Goal: Information Seeking & Learning: Learn about a topic

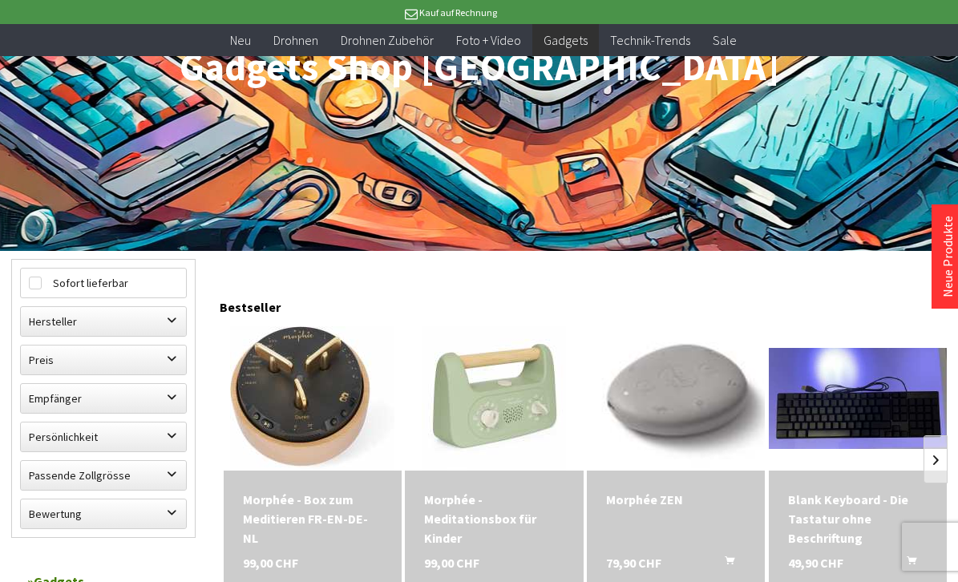
scroll to position [382, 0]
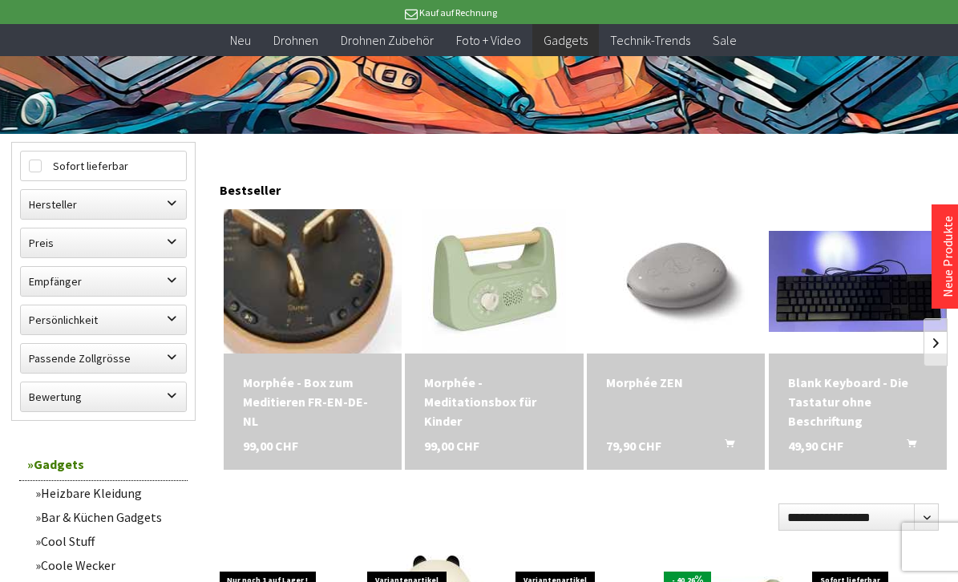
click at [313, 275] on img at bounding box center [312, 281] width 230 height 202
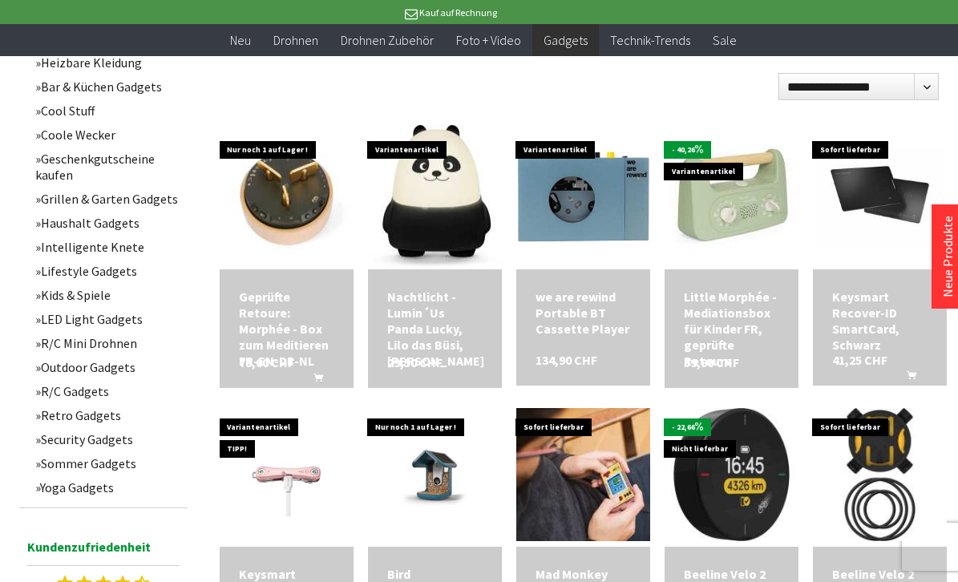
scroll to position [895, 0]
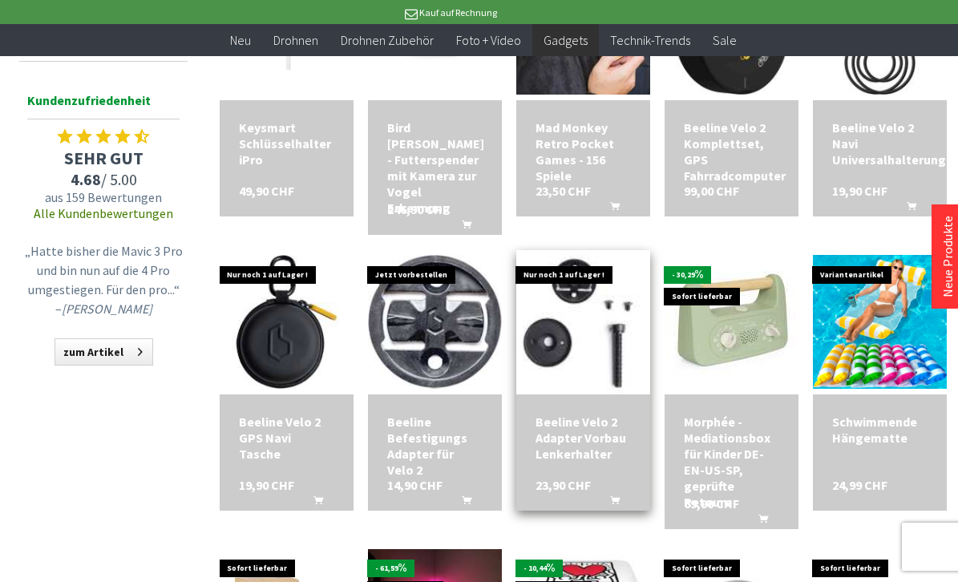
scroll to position [1281, 0]
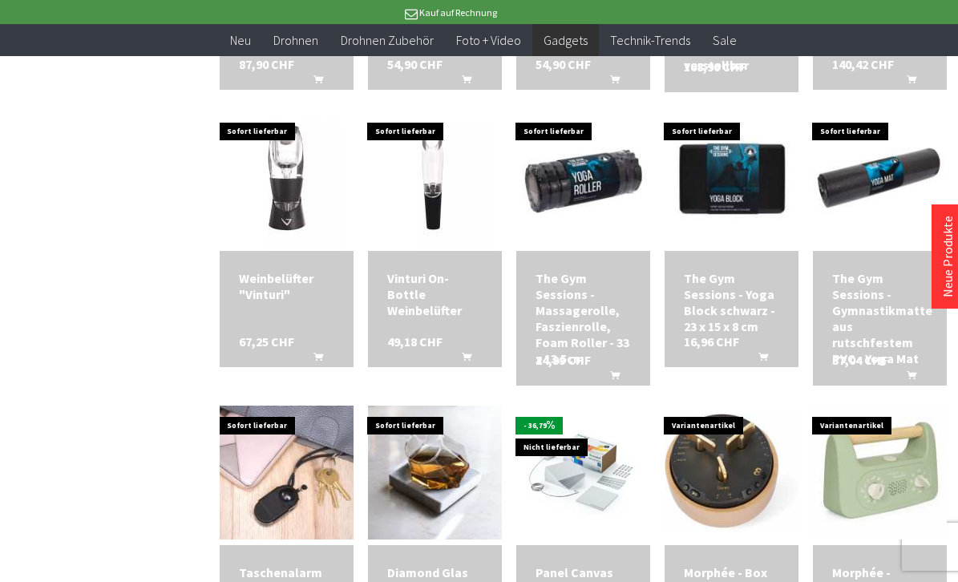
scroll to position [2519, 0]
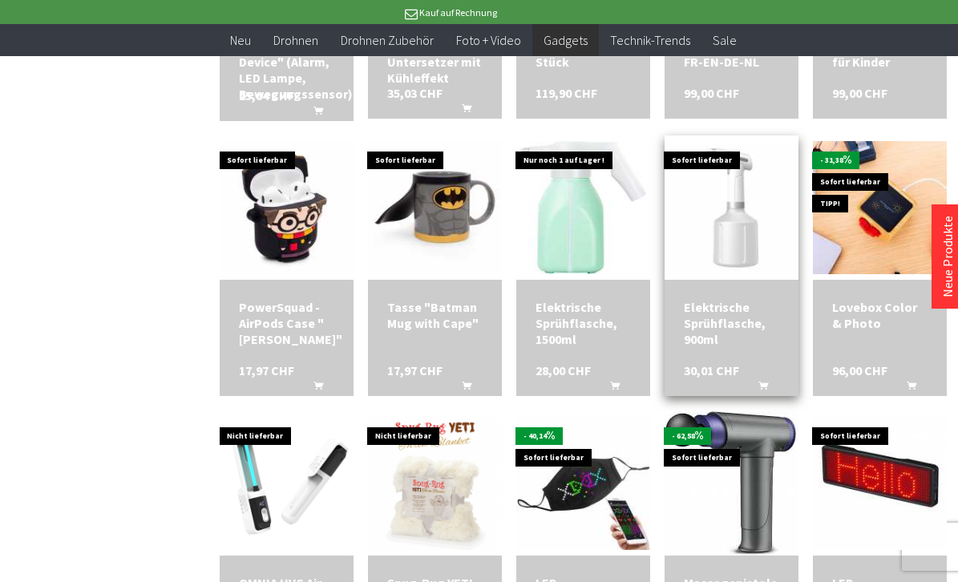
scroll to position [2901, 0]
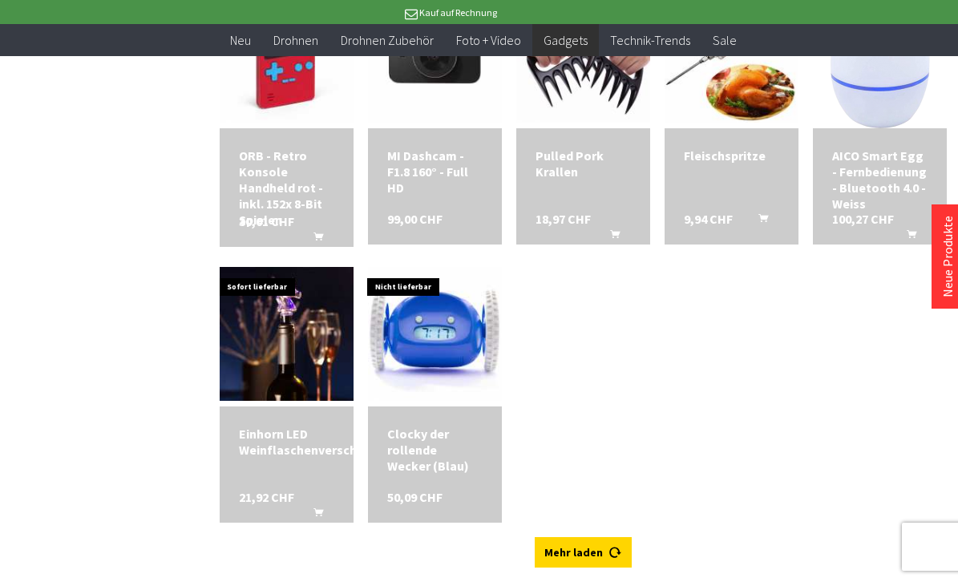
scroll to position [4696, 0]
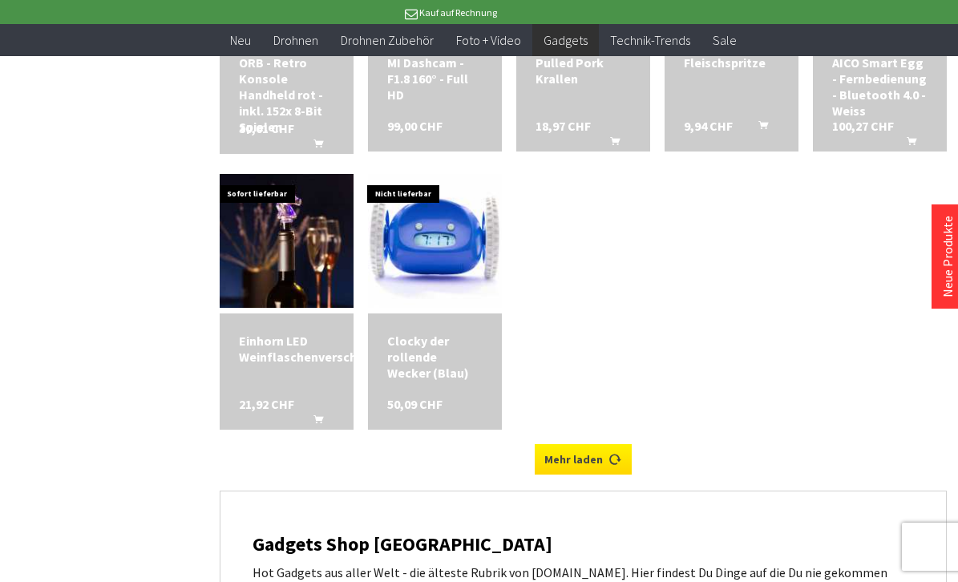
click at [583, 459] on link "Mehr laden" at bounding box center [583, 459] width 97 height 30
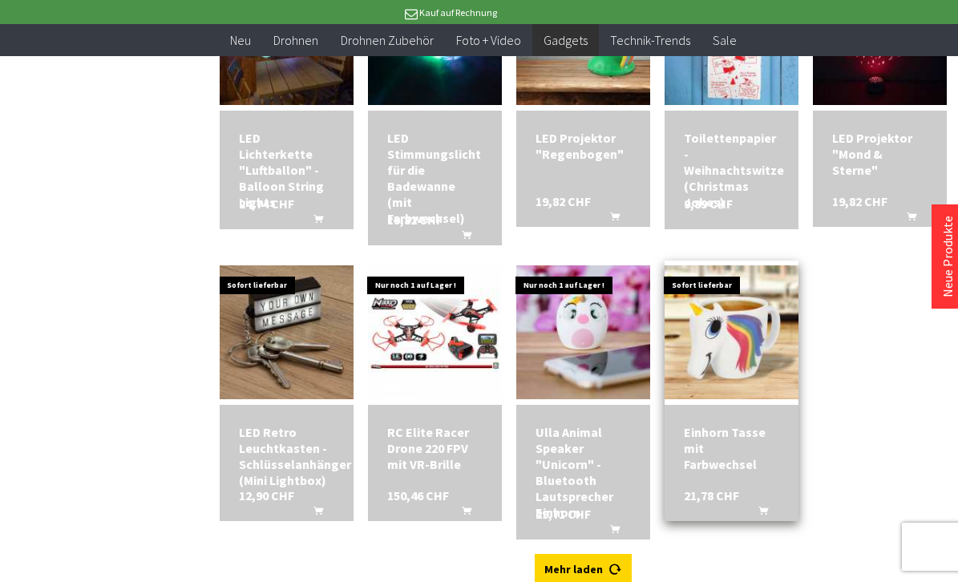
scroll to position [5196, 0]
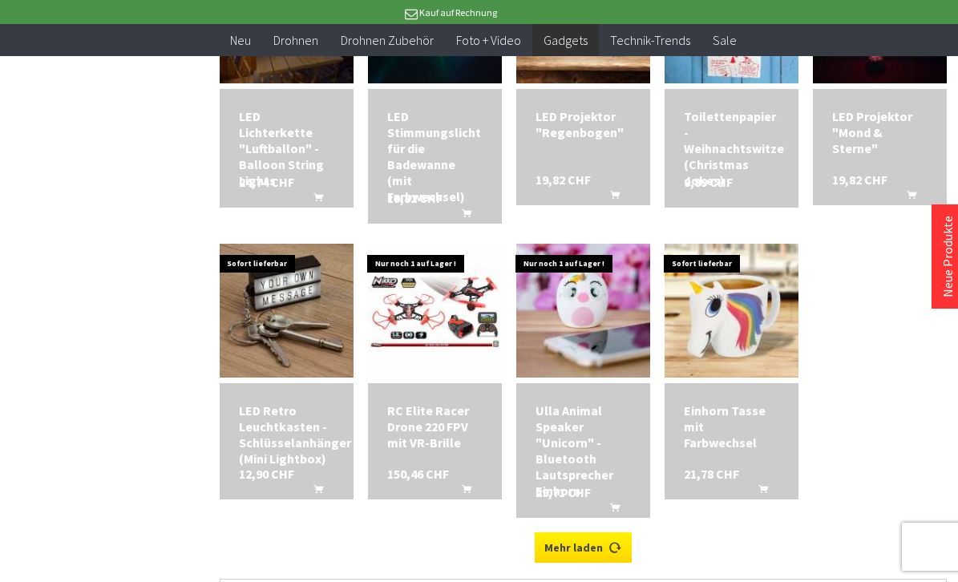
click at [575, 532] on link "Mehr laden" at bounding box center [583, 547] width 97 height 30
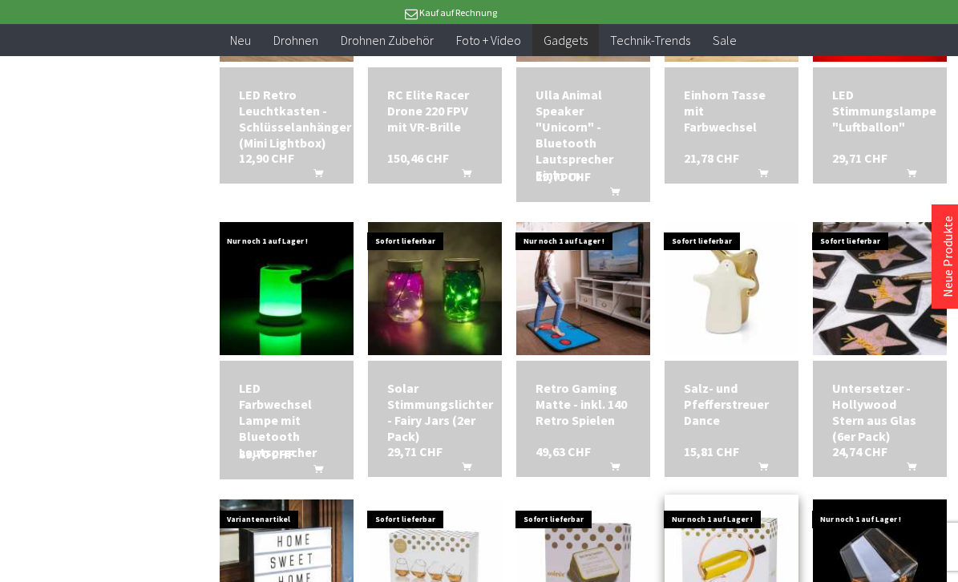
scroll to position [5694, 0]
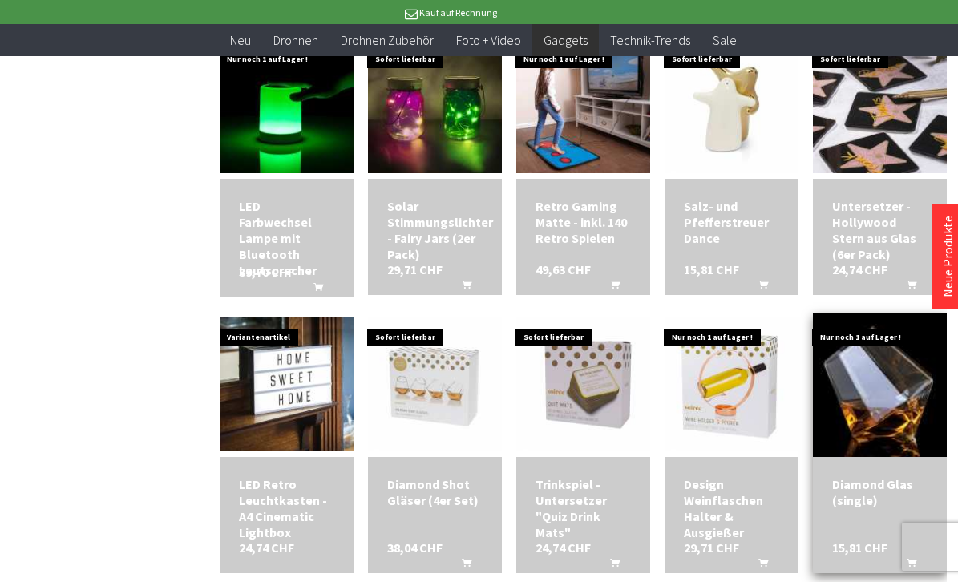
click at [874, 368] on img at bounding box center [879, 384] width 187 height 187
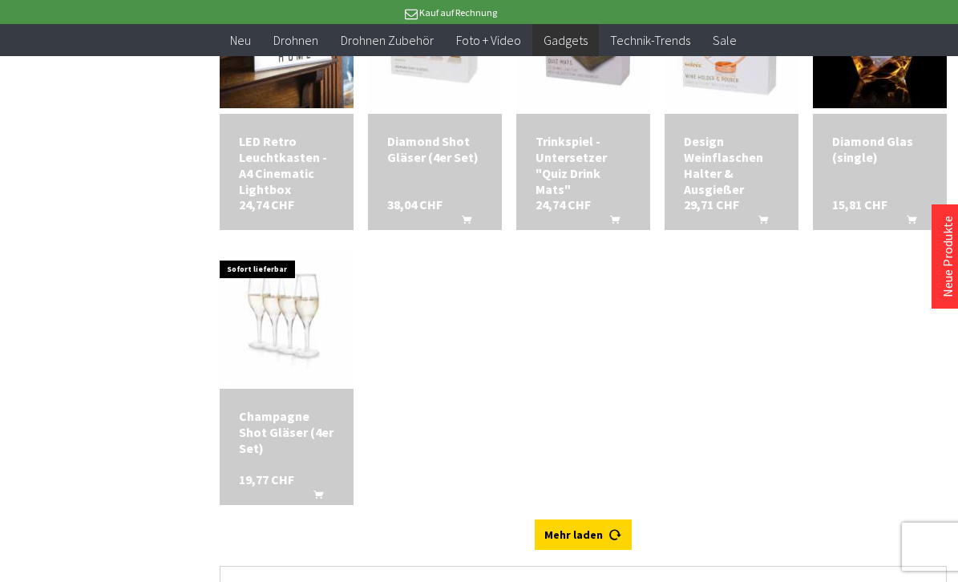
scroll to position [6150, 0]
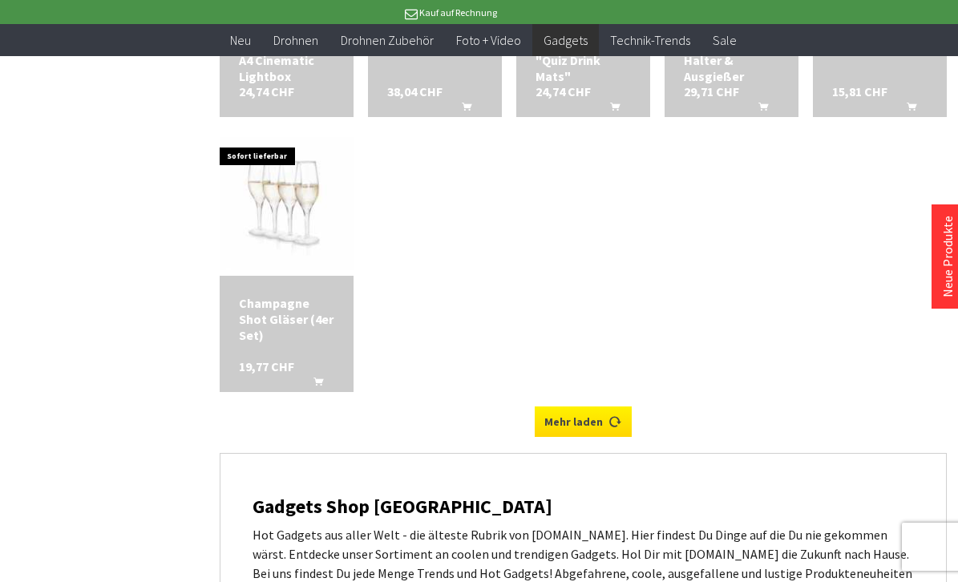
click at [576, 406] on link "Mehr laden" at bounding box center [583, 421] width 97 height 30
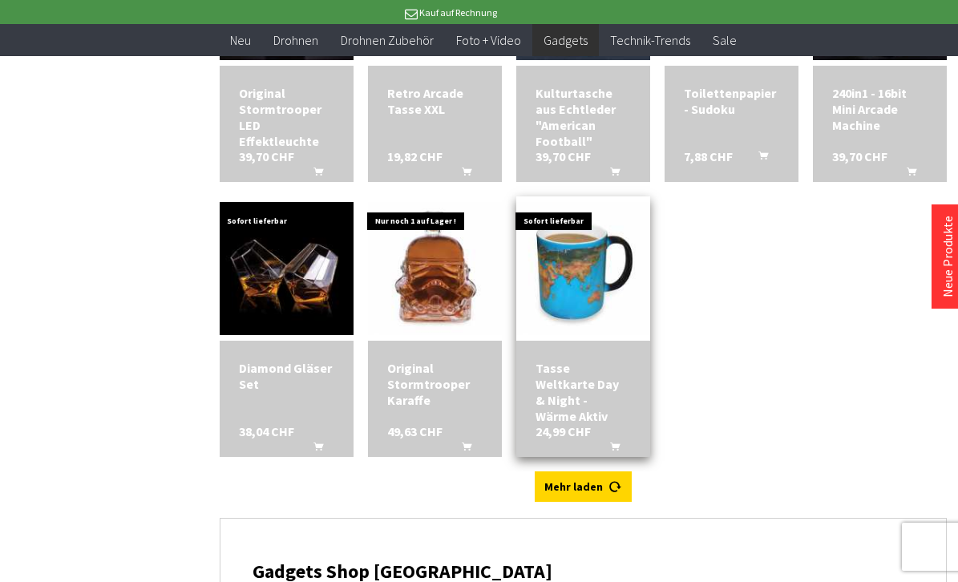
scroll to position [6672, 0]
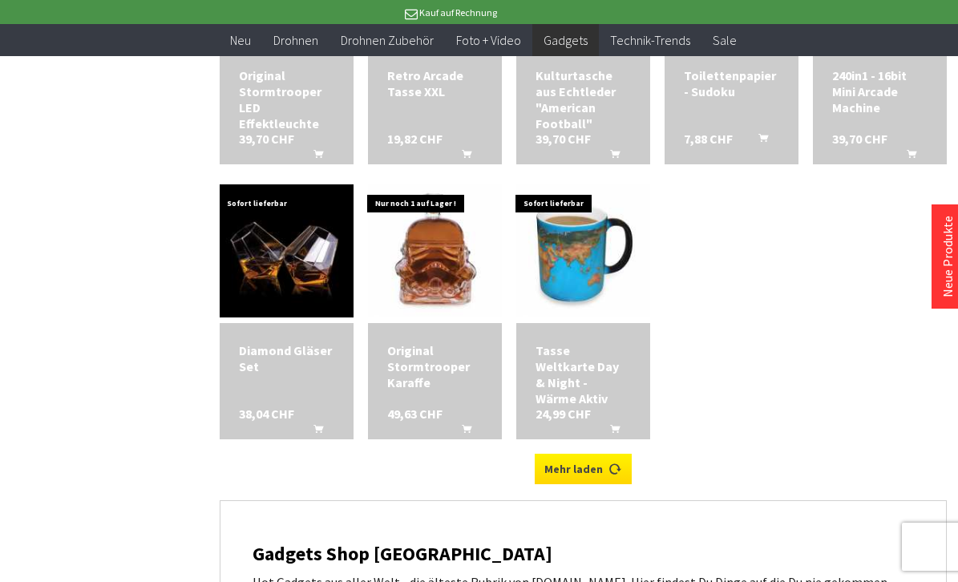
click at [576, 454] on link "Mehr laden" at bounding box center [583, 469] width 97 height 30
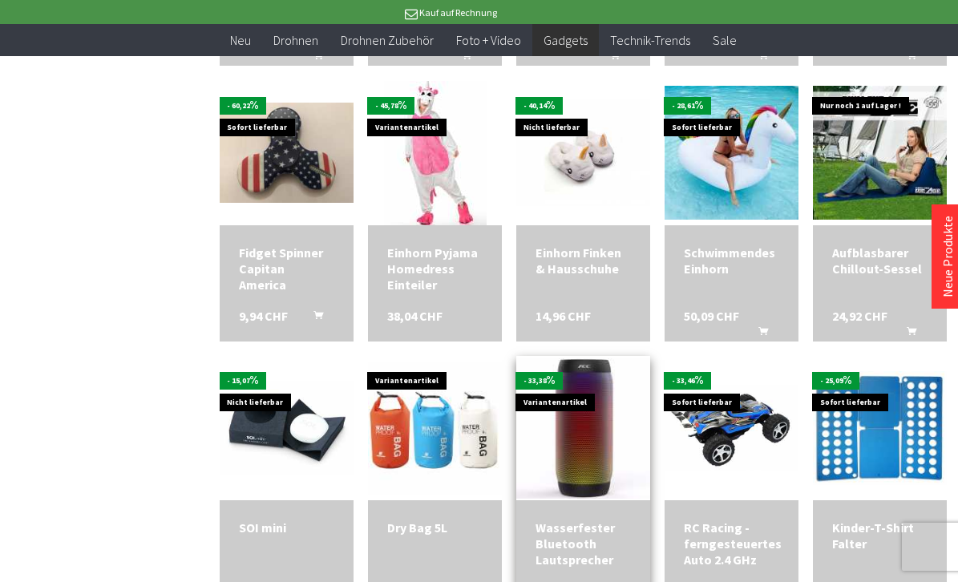
scroll to position [7290, 0]
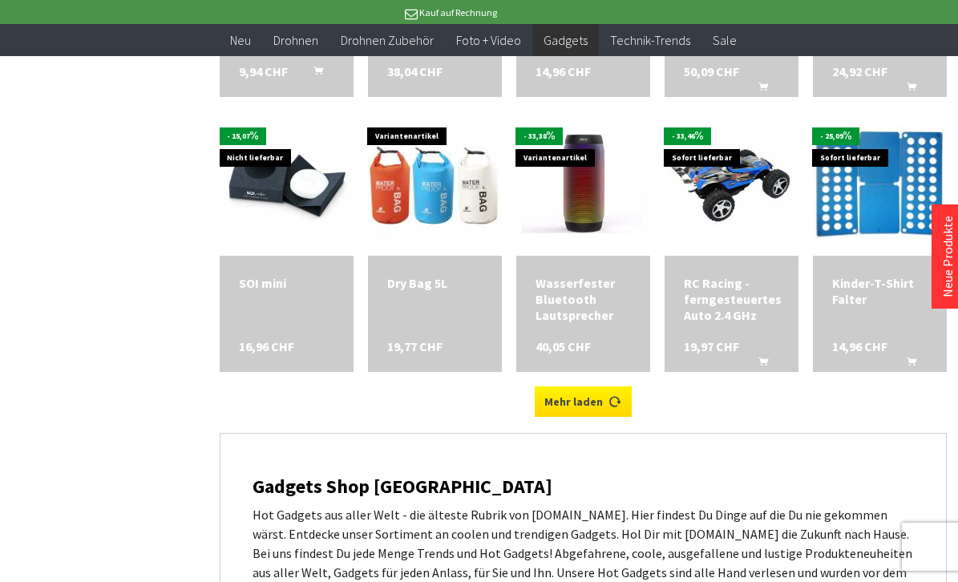
click at [579, 392] on link "Mehr laden" at bounding box center [583, 401] width 97 height 30
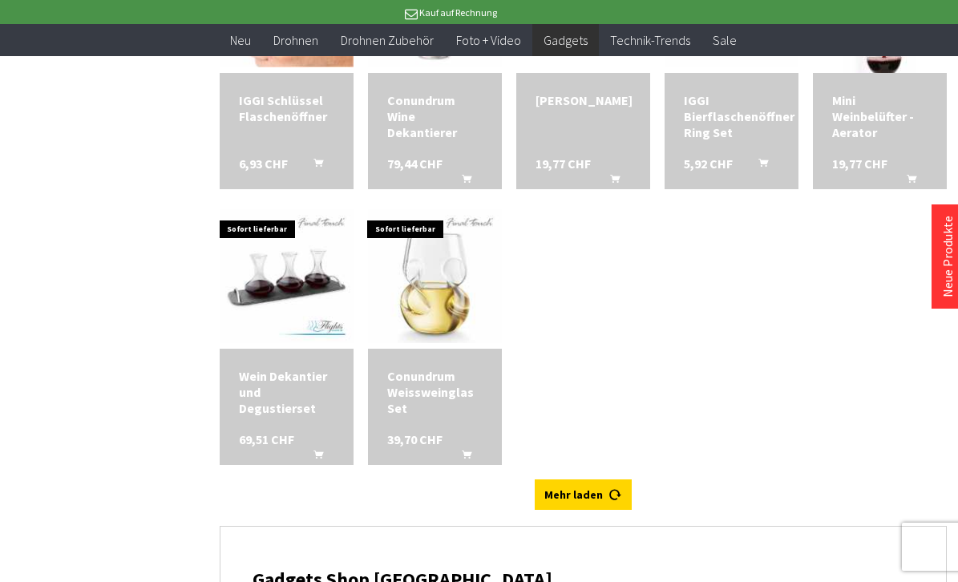
scroll to position [8050, 0]
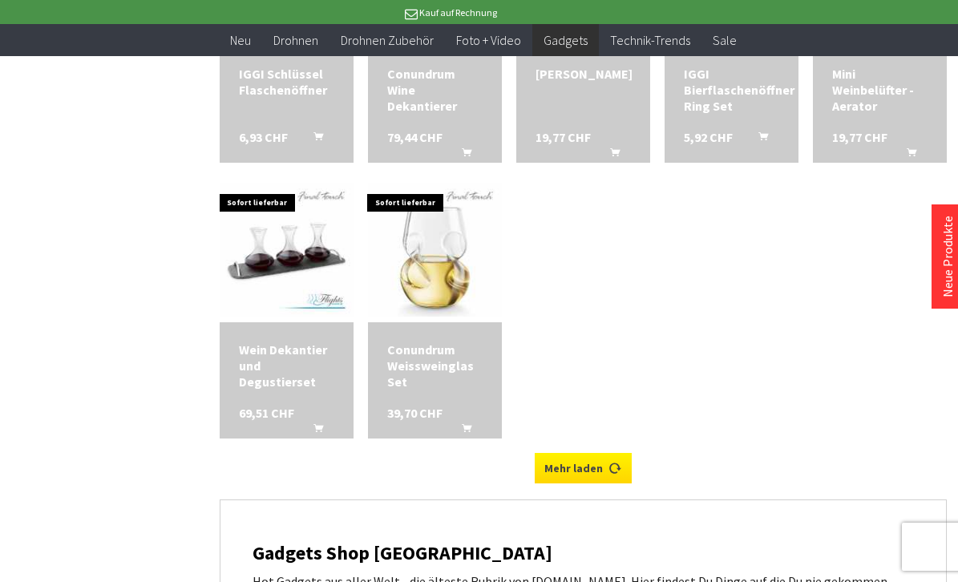
click at [601, 453] on link "Mehr laden" at bounding box center [583, 468] width 97 height 30
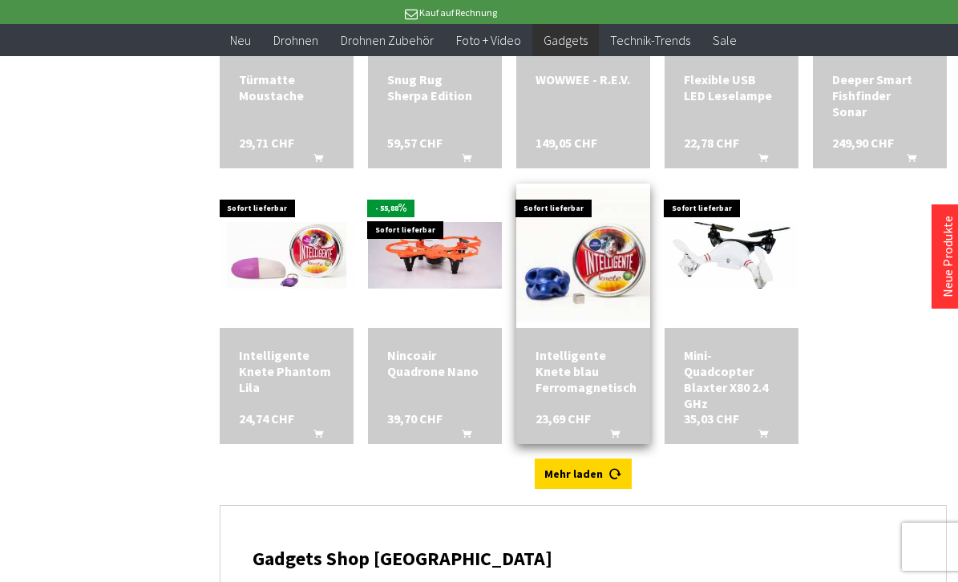
scroll to position [8708, 0]
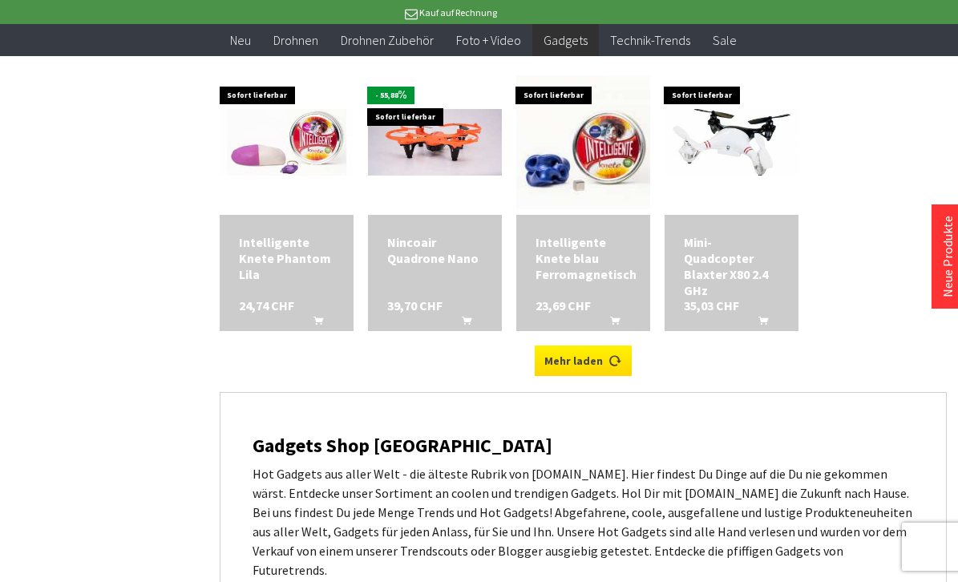
click at [575, 346] on link "Mehr laden" at bounding box center [583, 361] width 97 height 30
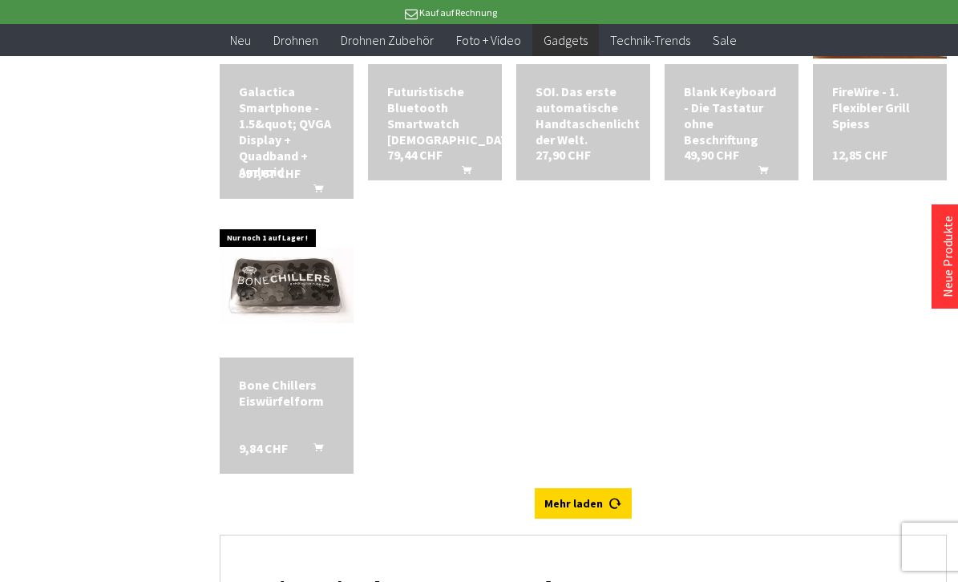
scroll to position [9436, 0]
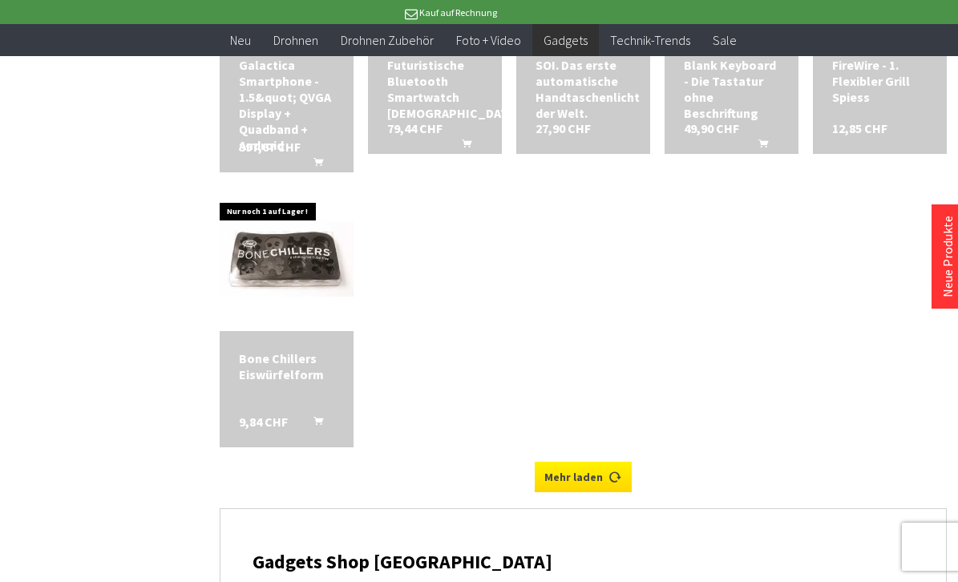
click at [595, 462] on link "Mehr laden" at bounding box center [583, 477] width 97 height 30
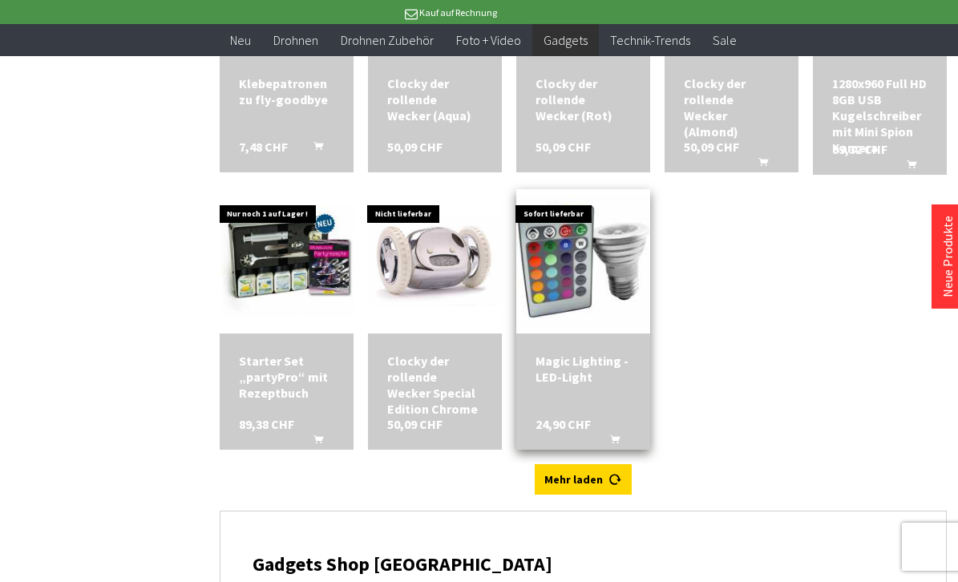
scroll to position [10101, 0]
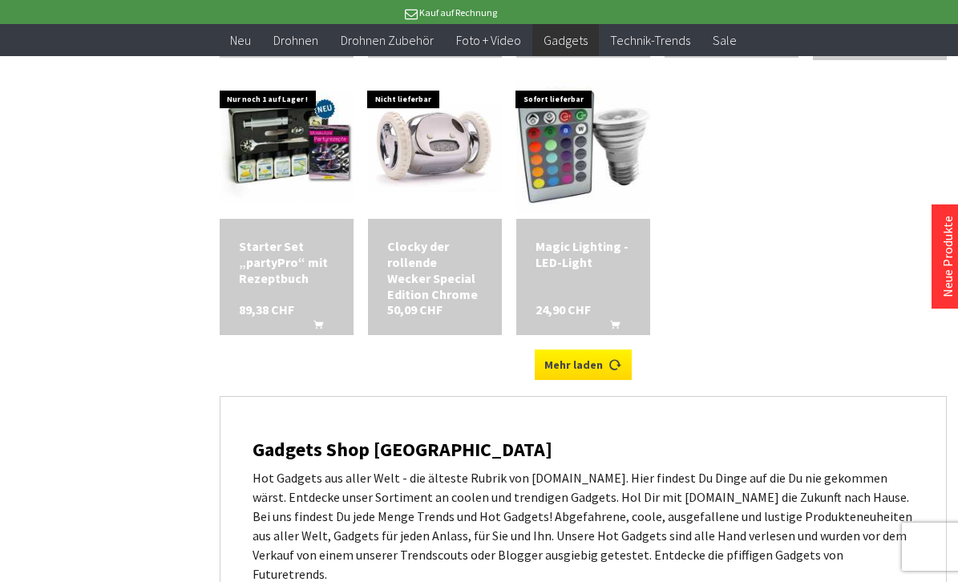
click at [588, 357] on link "Mehr laden" at bounding box center [583, 365] width 97 height 30
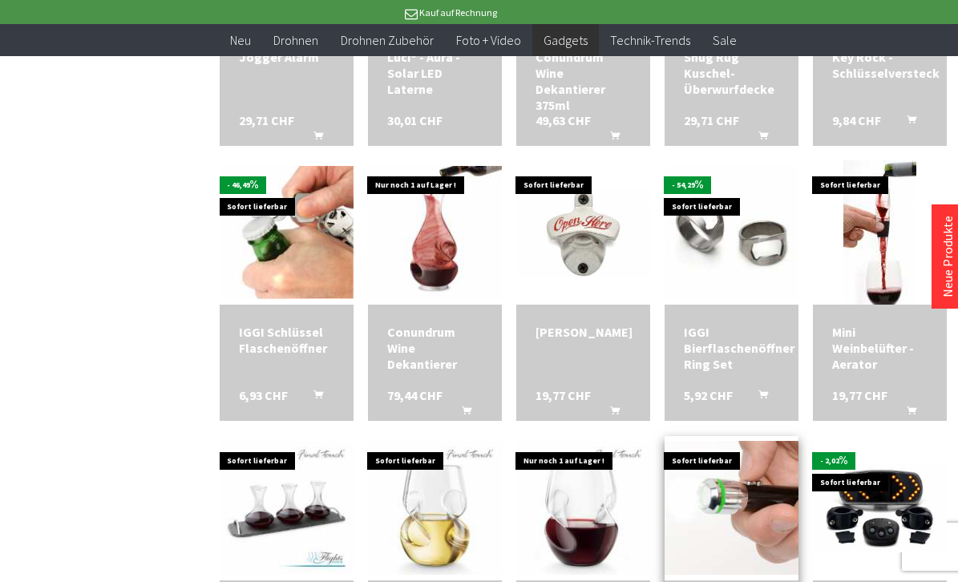
scroll to position [7171, 0]
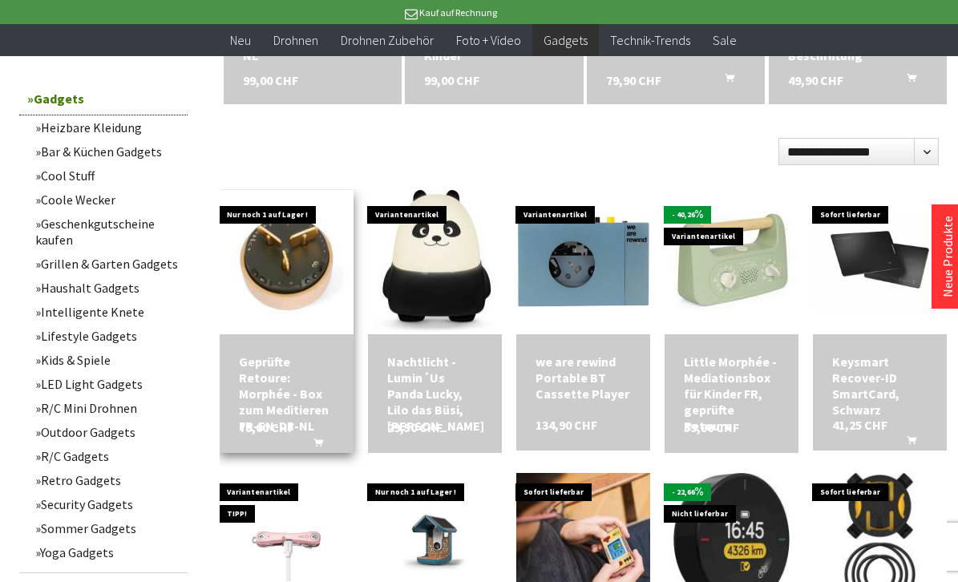
scroll to position [770, 0]
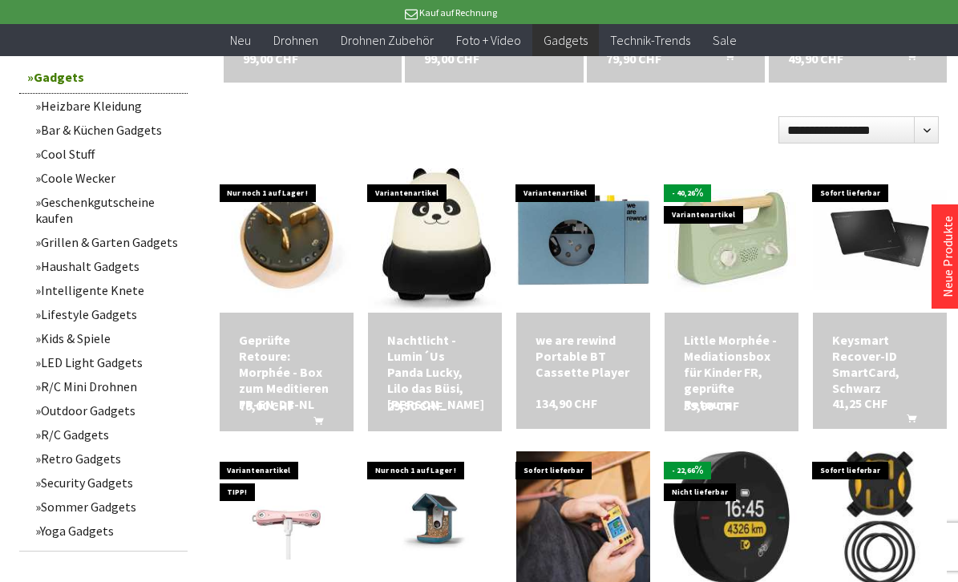
click at [127, 485] on link "Security Gadgets" at bounding box center [107, 483] width 160 height 24
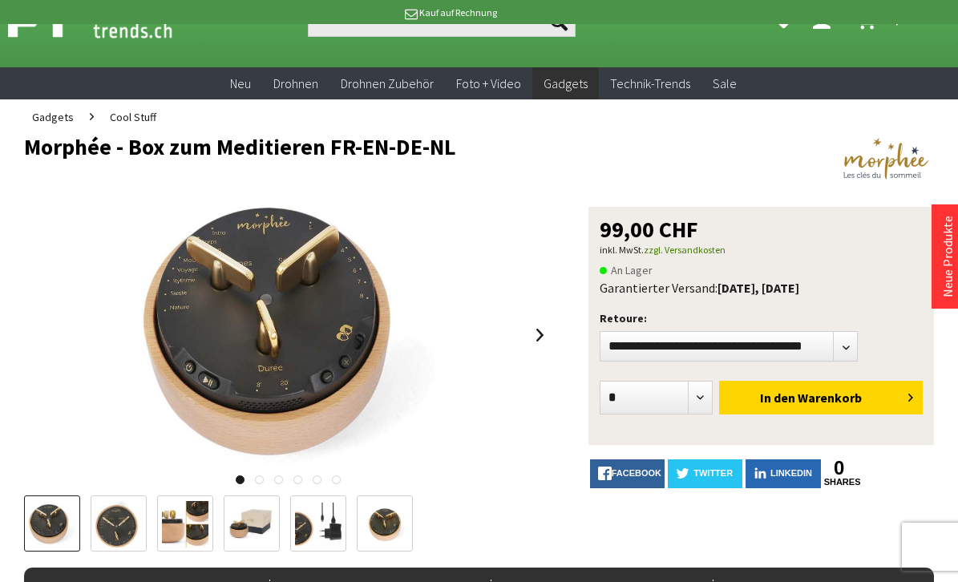
scroll to position [83, 0]
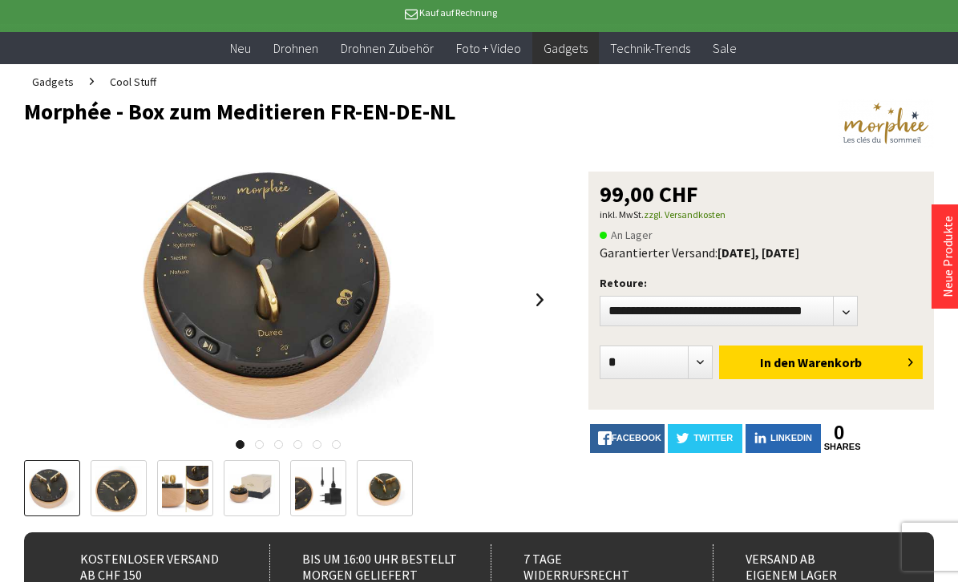
click at [111, 495] on img at bounding box center [118, 489] width 46 height 46
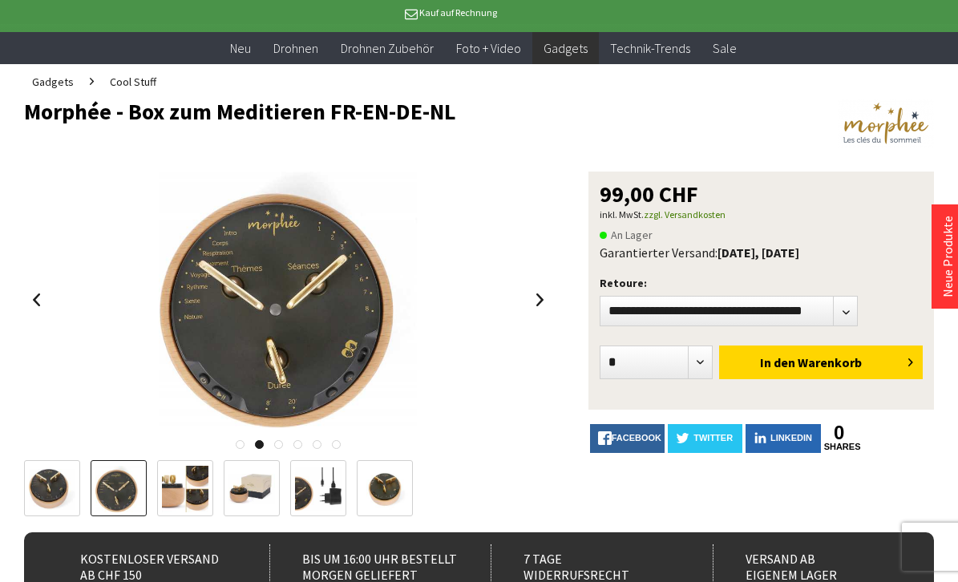
click at [172, 495] on img at bounding box center [185, 489] width 46 height 46
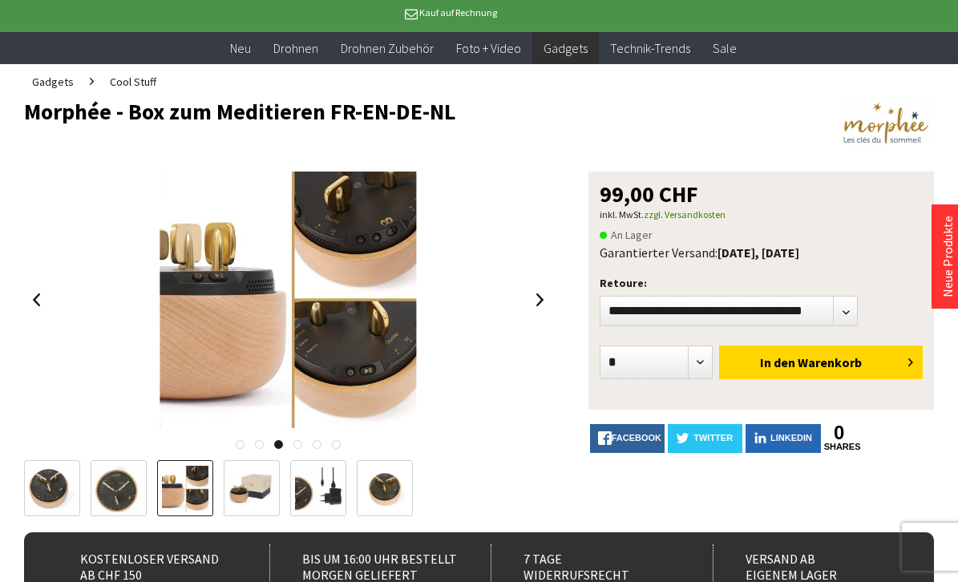
click at [245, 500] on img at bounding box center [251, 489] width 46 height 30
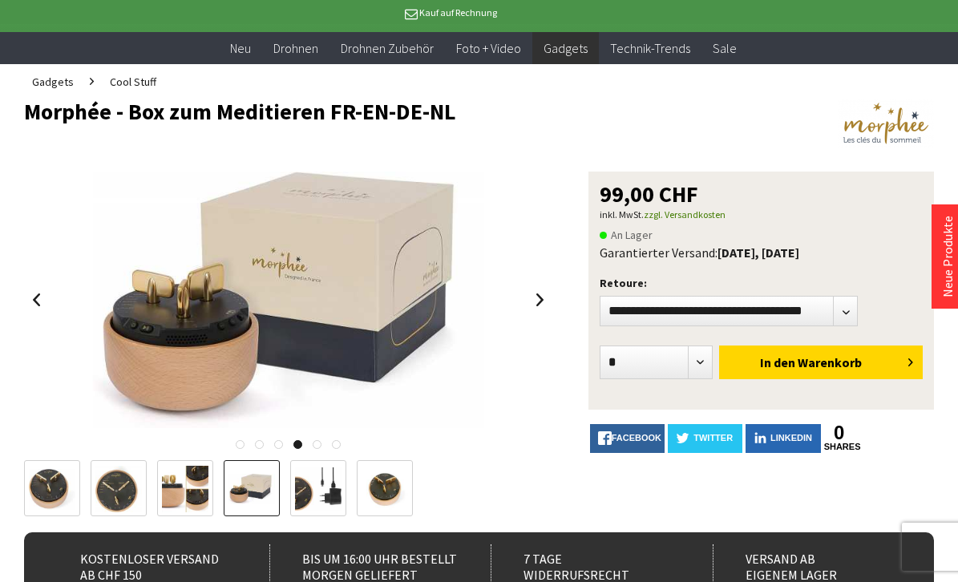
click at [282, 488] on div at bounding box center [222, 488] width 397 height 56
click at [306, 486] on img at bounding box center [318, 488] width 46 height 43
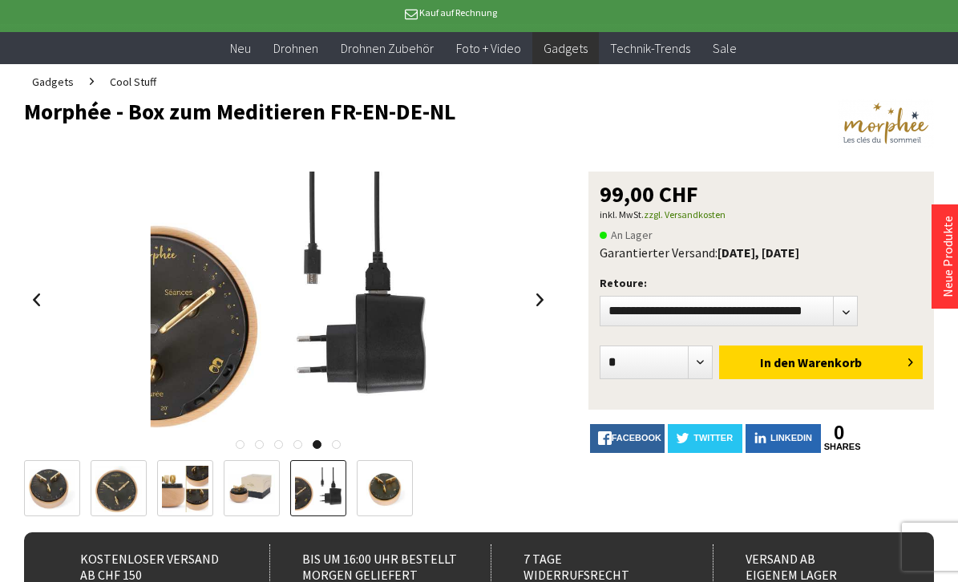
click at [368, 488] on img at bounding box center [385, 489] width 46 height 46
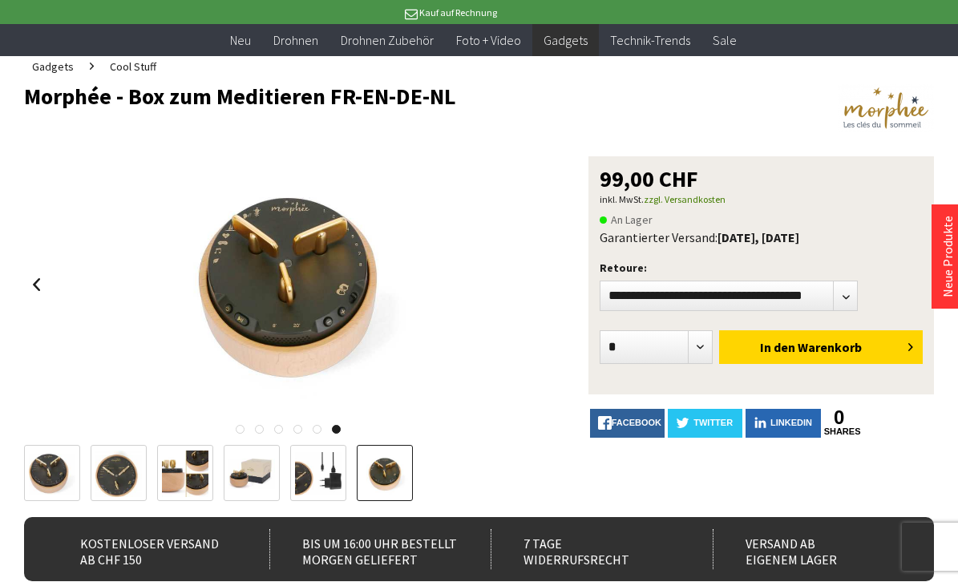
scroll to position [0, 0]
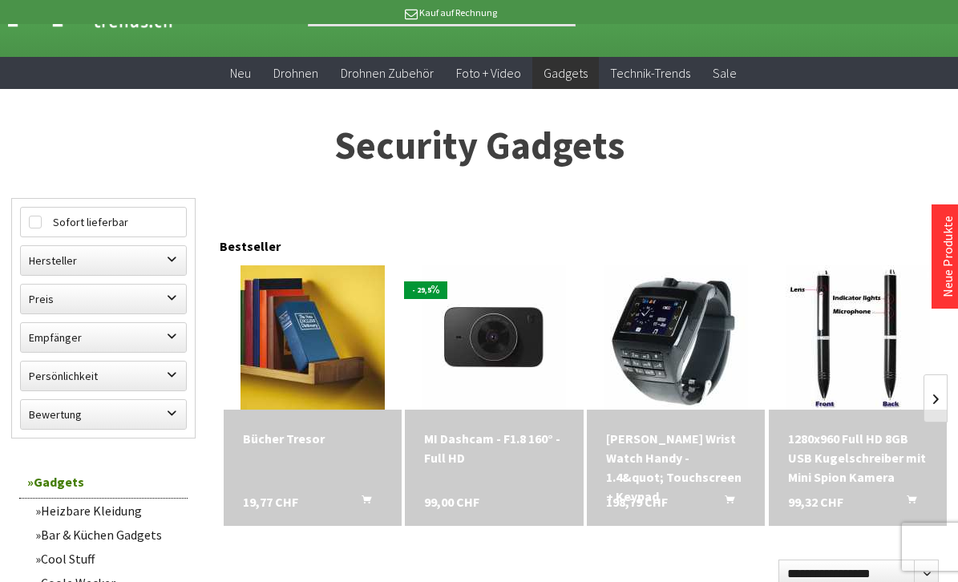
scroll to position [109, 0]
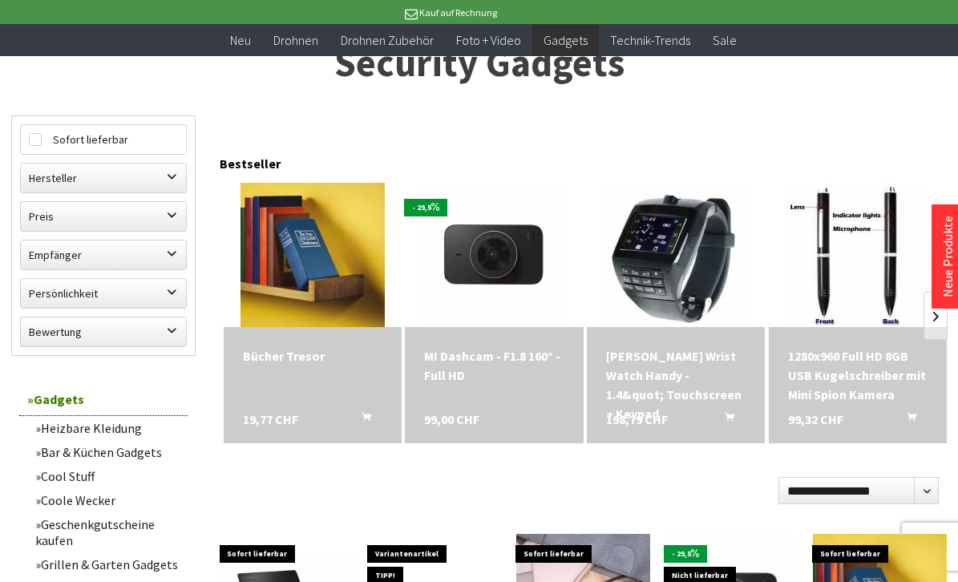
click at [834, 369] on div "1280x960 Full HD 8GB USB Kugelschreiber mit Mini Spion Kamera" at bounding box center [857, 375] width 139 height 58
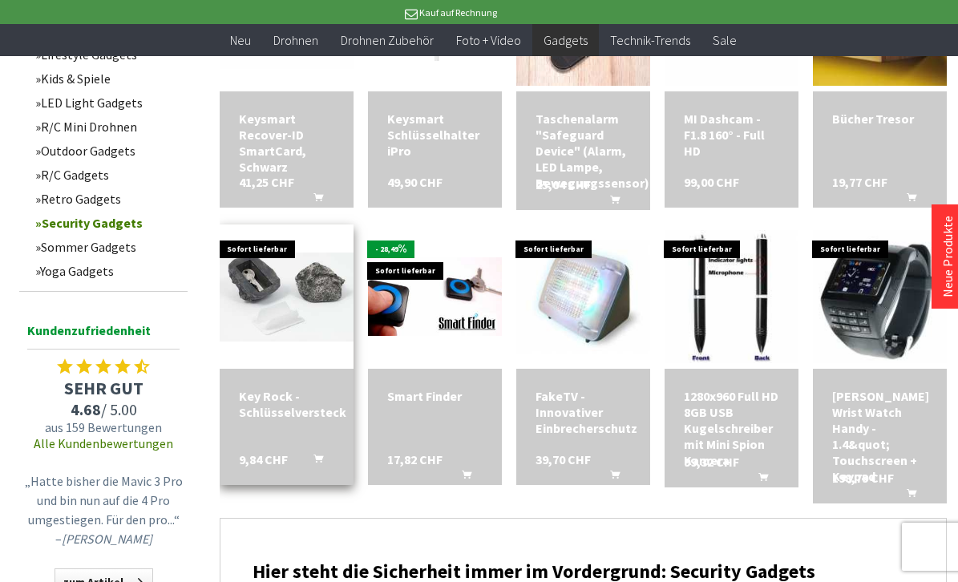
scroll to position [551, 0]
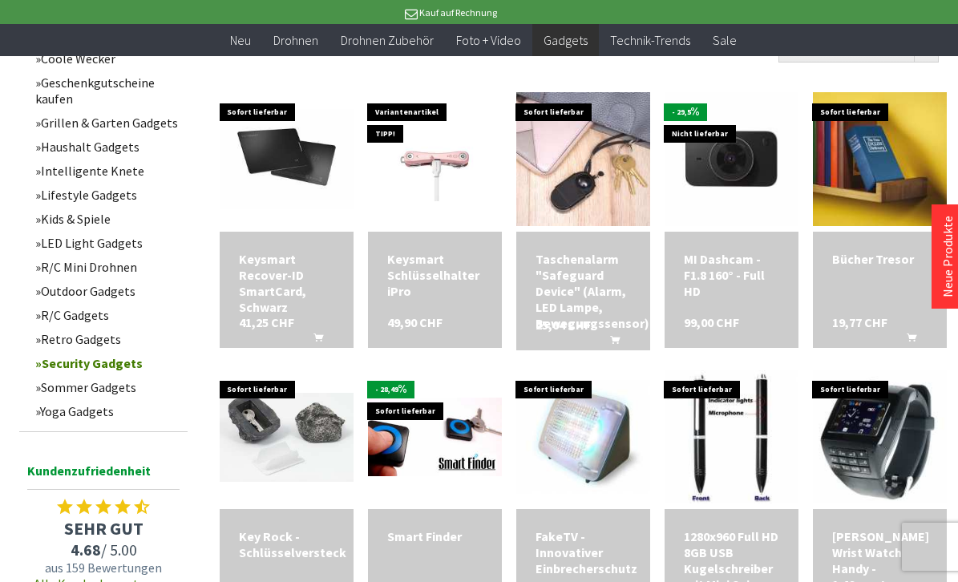
click at [99, 343] on link "Retro Gadgets" at bounding box center [107, 339] width 160 height 24
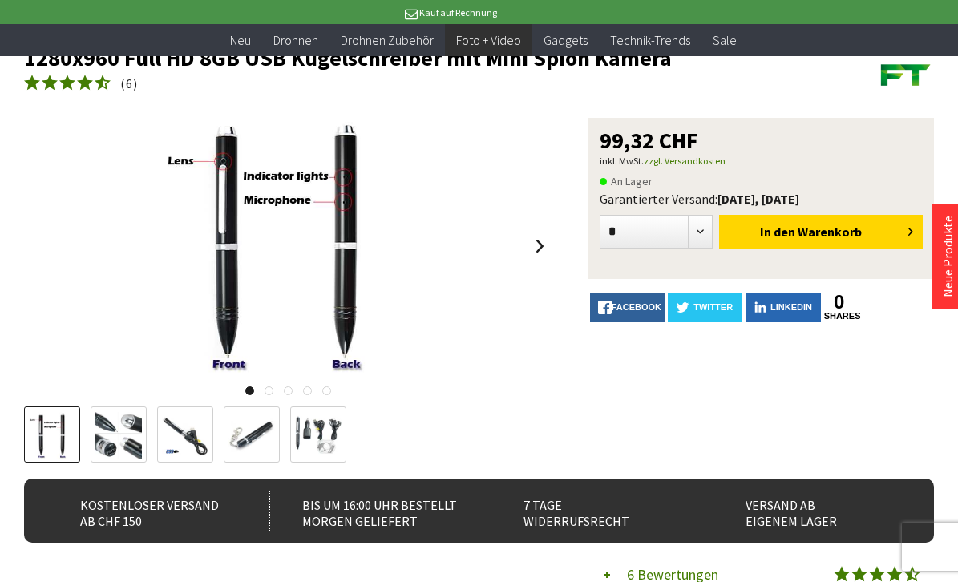
scroll to position [230, 0]
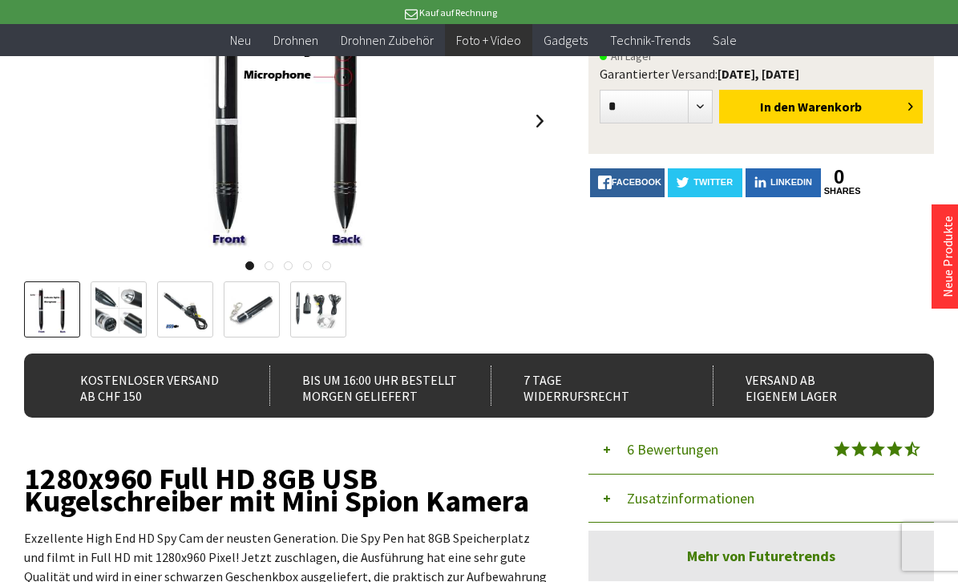
click at [142, 306] on img at bounding box center [118, 310] width 46 height 46
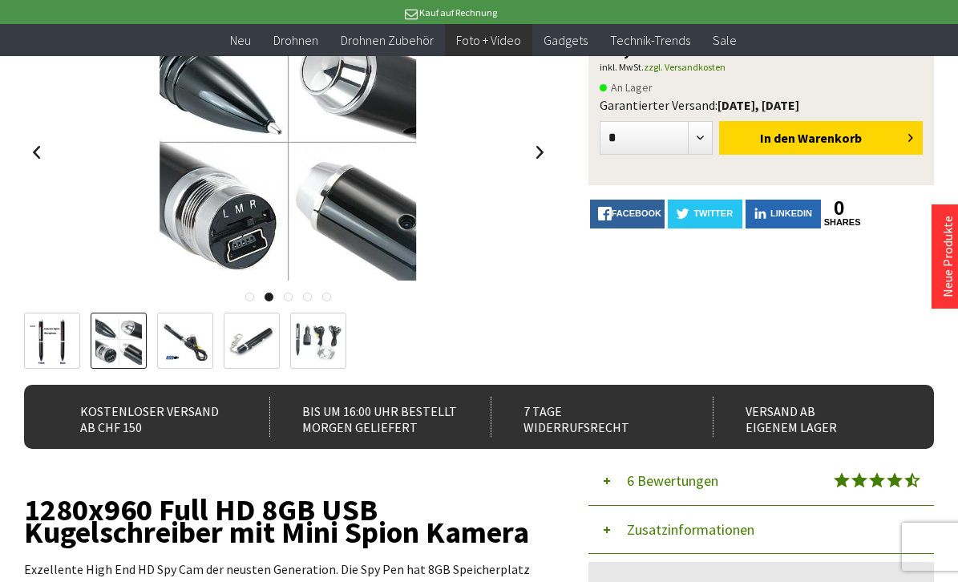
scroll to position [138, 0]
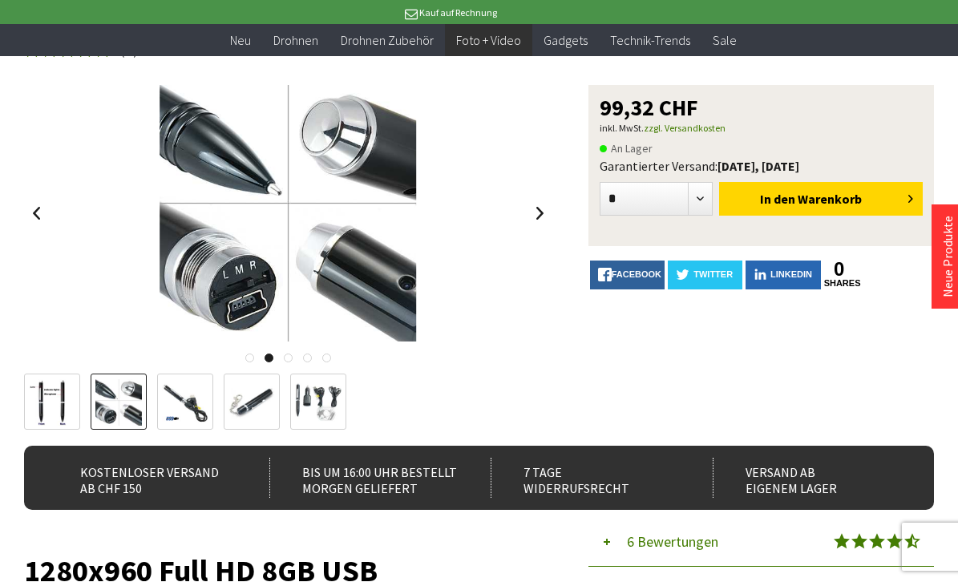
click at [186, 402] on img at bounding box center [185, 402] width 46 height 46
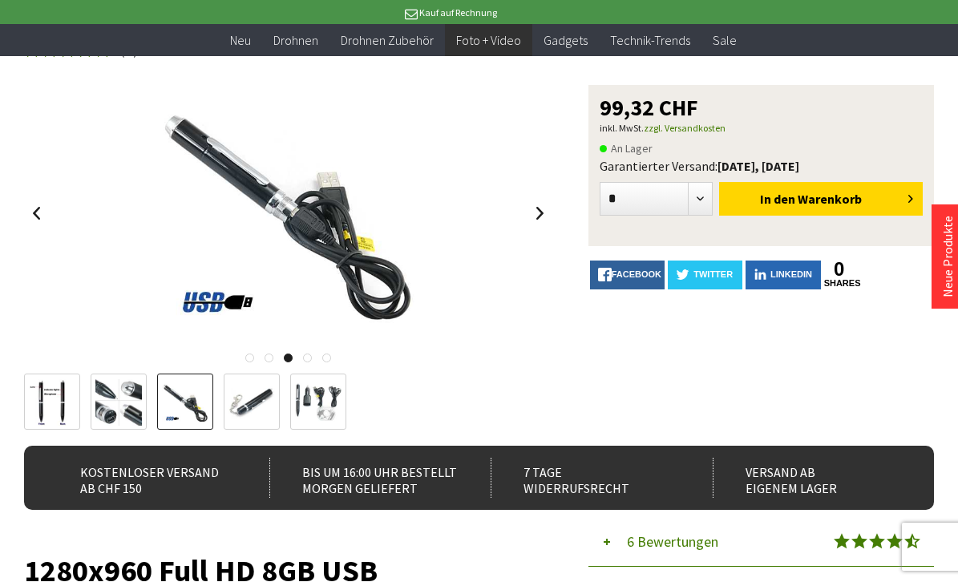
click at [243, 401] on img at bounding box center [251, 402] width 46 height 46
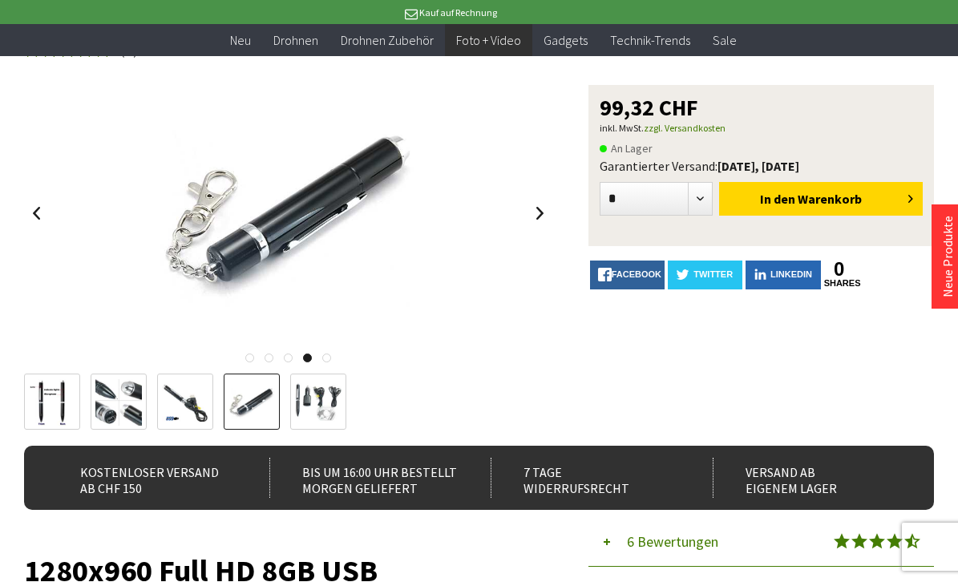
click at [314, 394] on img at bounding box center [318, 402] width 46 height 46
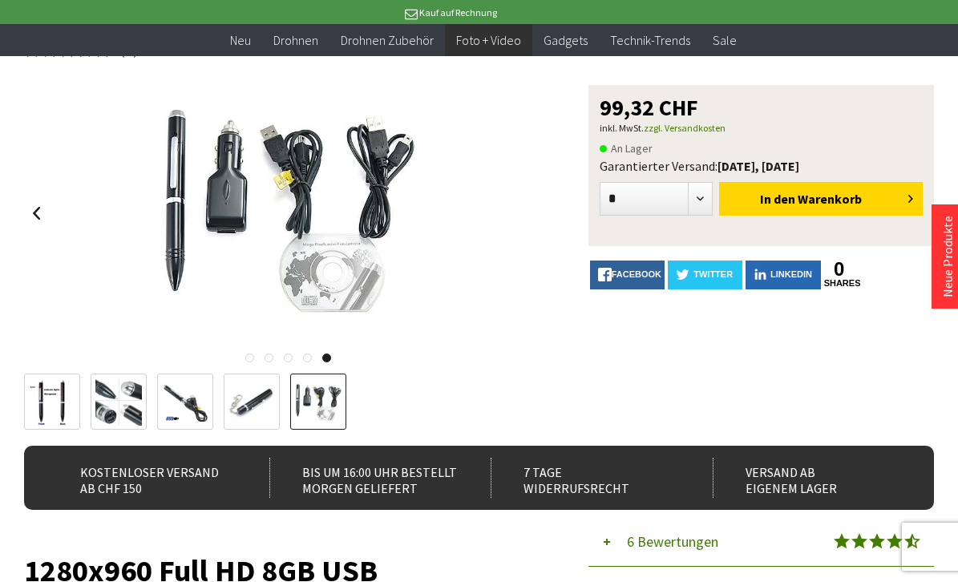
click at [141, 411] on img at bounding box center [118, 402] width 46 height 46
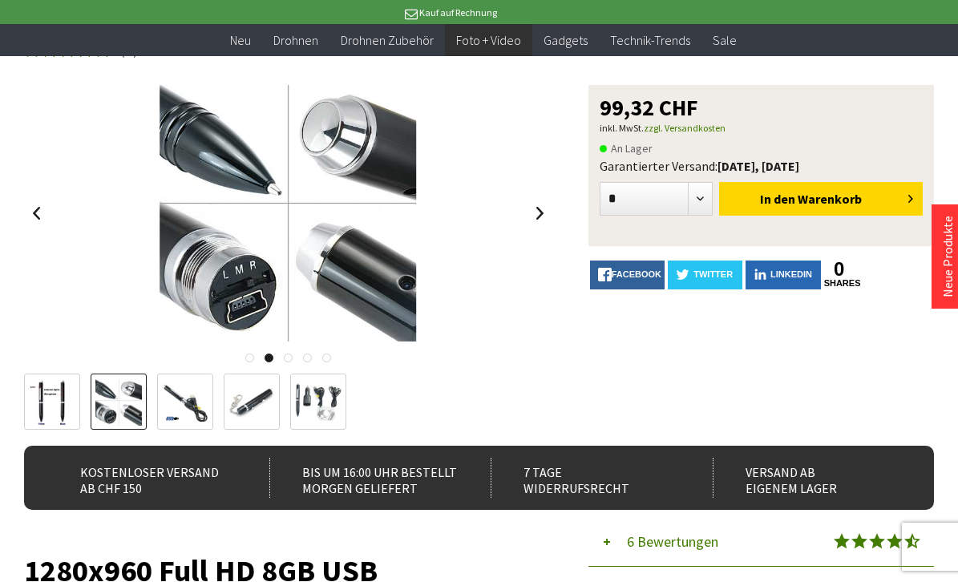
click at [67, 416] on img at bounding box center [52, 402] width 46 height 46
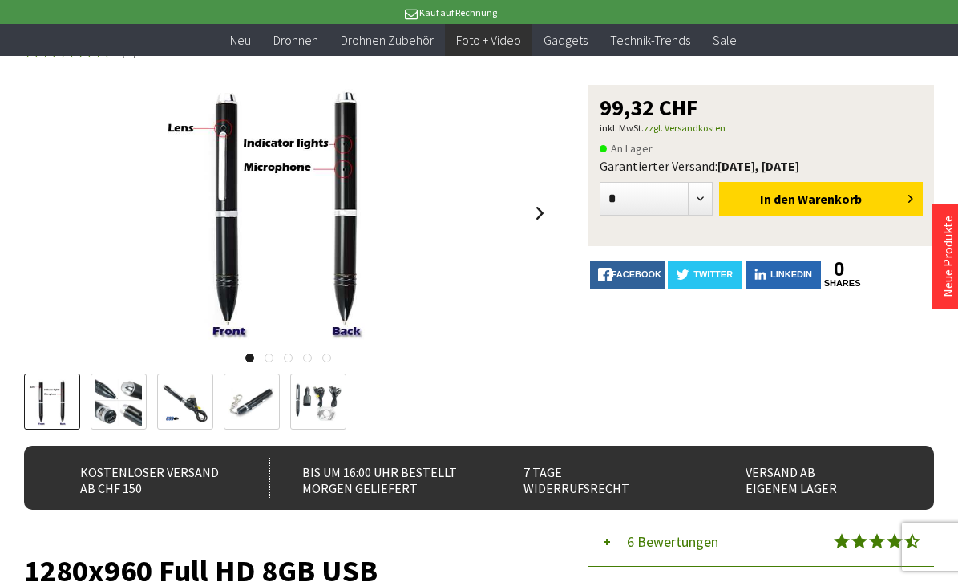
click at [117, 403] on img at bounding box center [118, 402] width 46 height 46
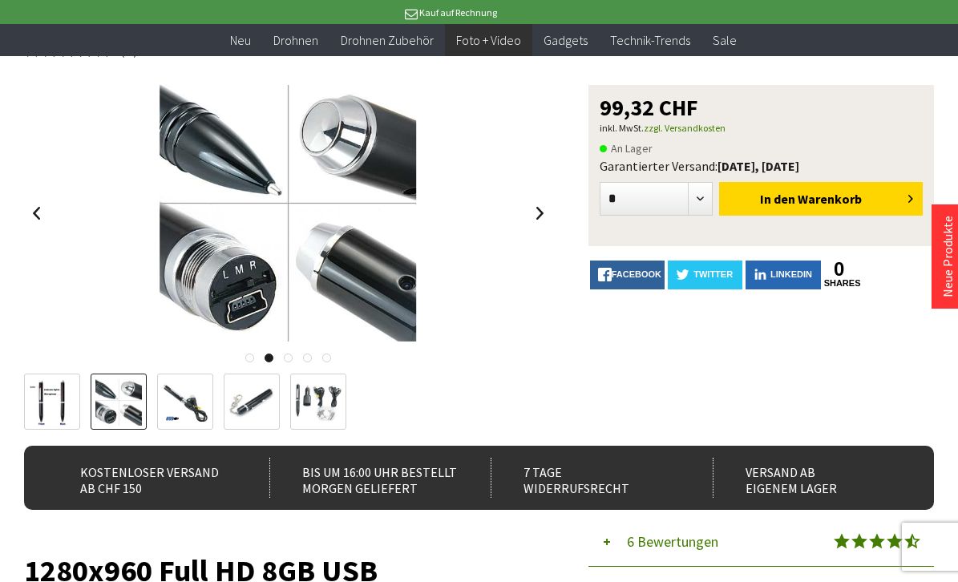
click at [60, 413] on img at bounding box center [52, 402] width 46 height 46
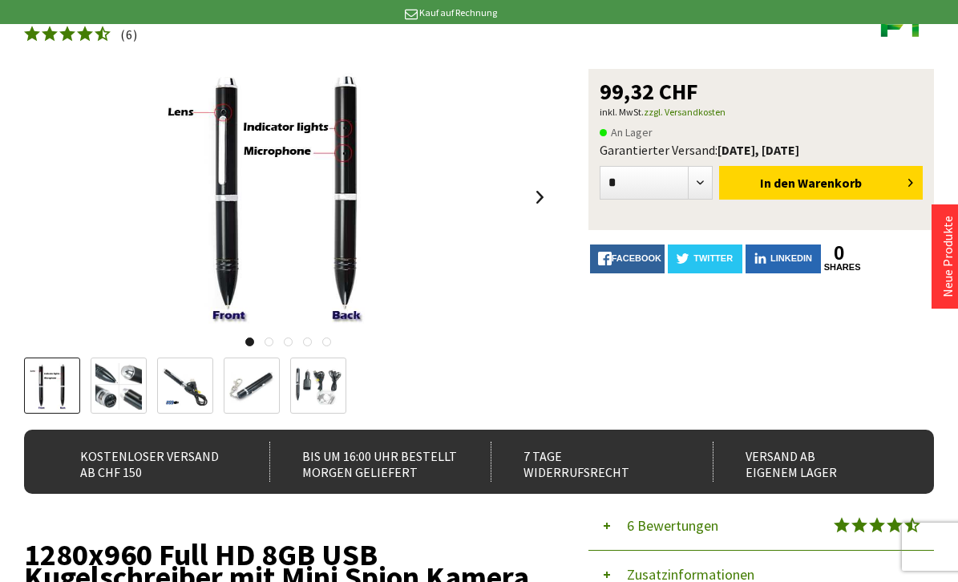
scroll to position [0, 0]
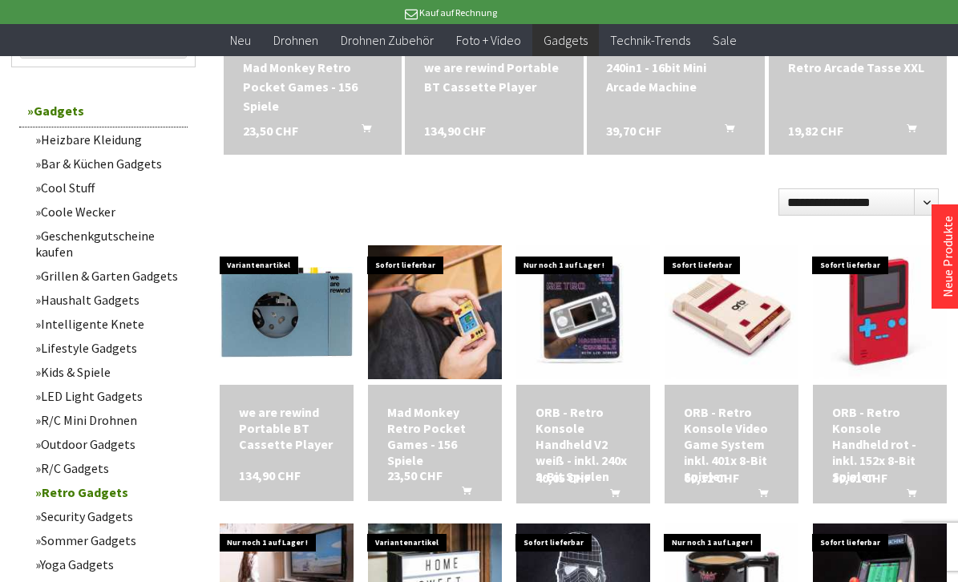
scroll to position [491, 0]
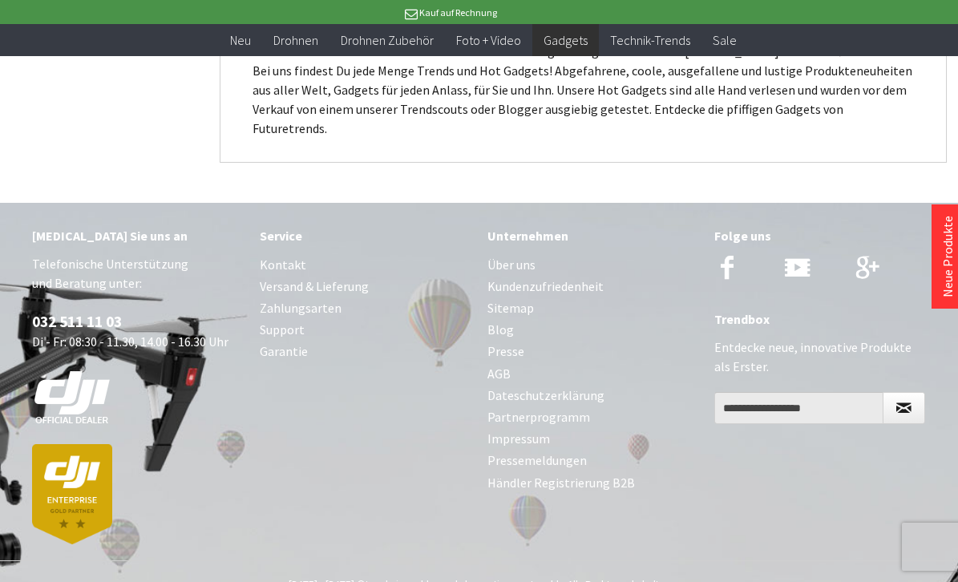
scroll to position [5322, 0]
